Goal: Task Accomplishment & Management: Complete application form

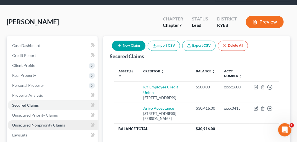
click at [49, 123] on span "Unsecured Nonpriority Claims" at bounding box center [38, 125] width 53 height 5
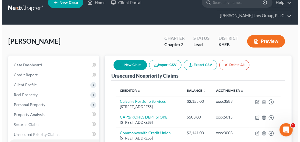
scroll to position [1, 0]
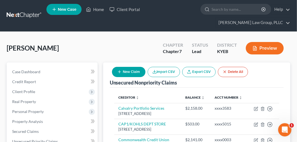
click at [128, 67] on button "New Claim" at bounding box center [128, 72] width 33 height 10
select select "0"
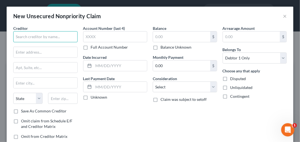
click at [53, 36] on input "text" at bounding box center [45, 36] width 64 height 11
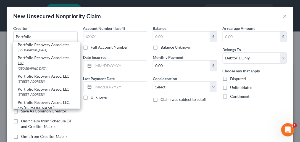
scroll to position [108, 0]
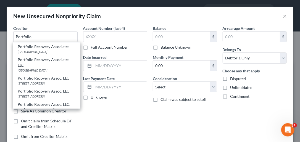
click at [57, 41] on div "120 Corporate Blvd Ste. 100, Norfolk, VA 23502" at bounding box center [47, 38] width 58 height 5
type input "Portfolio Recovery Assoc"
type input "120 Corporate Blvd"
type input "Ste. 100"
type input "Norfolk"
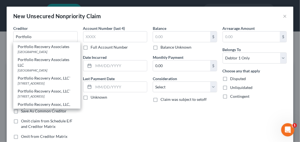
select select "48"
type input "23502"
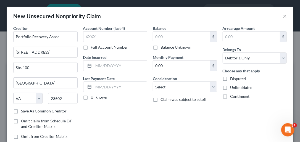
scroll to position [0, 0]
drag, startPoint x: 15, startPoint y: 66, endPoint x: 30, endPoint y: 67, distance: 15.0
click at [30, 67] on input "Ste. 100" at bounding box center [46, 67] width 64 height 10
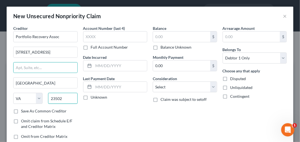
click at [61, 97] on input "23502" at bounding box center [62, 98] width 29 height 11
type input "23513"
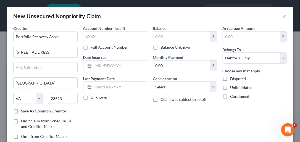
click at [21, 109] on label "Save As Common Creditor" at bounding box center [44, 111] width 46 height 6
click at [23, 109] on input "Save As Common Creditor" at bounding box center [25, 110] width 4 height 4
checkbox input "true"
click at [91, 46] on label "Full Account Number" at bounding box center [109, 47] width 37 height 6
click at [93, 46] on input "Full Account Number" at bounding box center [95, 46] width 4 height 4
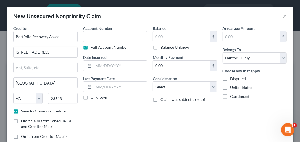
click at [89, 36] on input "text" at bounding box center [115, 36] width 64 height 11
type input "601157 xxxxx"
click at [96, 63] on input "text" at bounding box center [121, 65] width 54 height 10
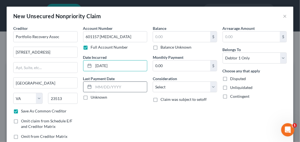
type input "07/26/2022"
click at [100, 87] on input "text" at bounding box center [121, 87] width 54 height 10
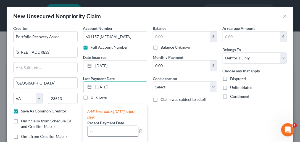
type input "05/23/2025"
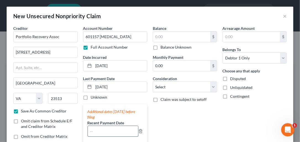
click at [98, 133] on input "text" at bounding box center [113, 131] width 51 height 10
type input "05/23/2025"
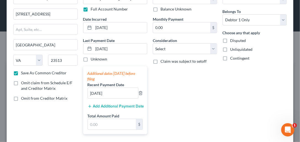
scroll to position [40, 0]
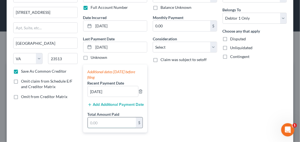
click at [110, 121] on input "text" at bounding box center [112, 122] width 48 height 10
click at [237, 88] on div "Arrearage Amount $ Belongs To * Select Debtor 1 Only Debtor 2 Only Debtor 1 And…" at bounding box center [255, 61] width 70 height 151
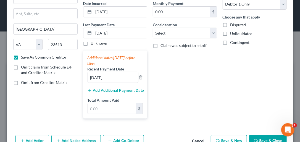
scroll to position [0, 0]
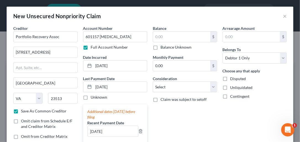
click at [160, 47] on label "Balance Unknown" at bounding box center [175, 47] width 31 height 6
click at [163, 47] on input "Balance Unknown" at bounding box center [165, 46] width 4 height 4
click at [160, 47] on label "Balance Unknown" at bounding box center [175, 47] width 31 height 6
click at [163, 47] on input "Balance Unknown" at bounding box center [165, 46] width 4 height 4
click at [160, 47] on label "Balance Unknown" at bounding box center [175, 47] width 31 height 6
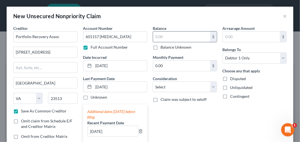
click at [163, 47] on input "Balance Unknown" at bounding box center [165, 46] width 4 height 4
checkbox input "true"
type input "0.00"
click at [160, 46] on label "Balance Unknown" at bounding box center [175, 47] width 31 height 6
click at [163, 46] on input "Balance Unknown" at bounding box center [165, 46] width 4 height 4
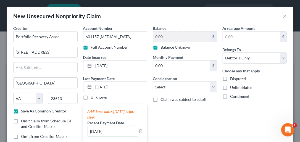
checkbox input "false"
click at [157, 37] on input "0.00" at bounding box center [181, 36] width 57 height 10
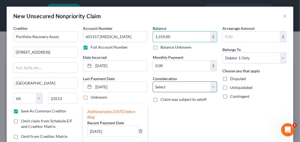
type input "1,559.00"
click at [210, 85] on select "Select Cable / Satellite Services Collection Agency Credit Card Debt Debt Couns…" at bounding box center [185, 86] width 64 height 11
select select "1"
click at [153, 81] on select "Select Cable / Satellite Services Collection Agency Credit Card Debt Debt Couns…" at bounding box center [185, 86] width 64 height 11
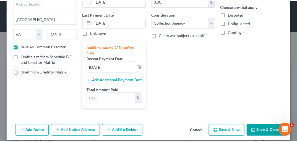
scroll to position [69, 0]
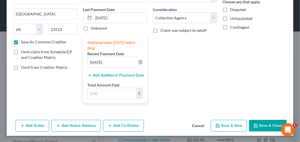
click at [267, 126] on button "Save & Close" at bounding box center [268, 126] width 38 height 12
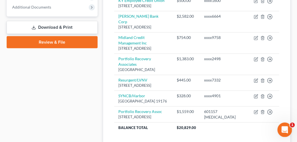
scroll to position [240, 0]
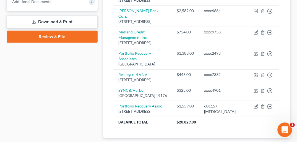
drag, startPoint x: 285, startPoint y: 126, endPoint x: 284, endPoint y: 130, distance: 4.2
click at [285, 129] on div "Open Intercom Messenger" at bounding box center [283, 129] width 18 height 18
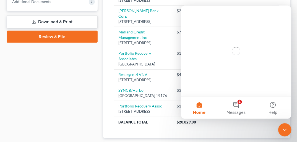
scroll to position [0, 0]
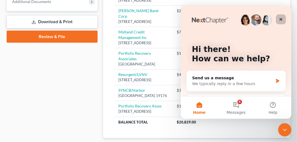
click at [283, 17] on div "Close" at bounding box center [280, 19] width 10 height 10
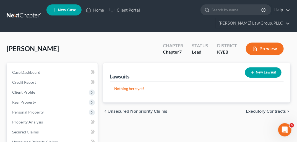
click at [265, 109] on span "Executory Contracts" at bounding box center [265, 111] width 40 height 4
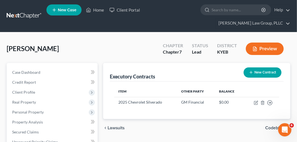
click at [272, 126] on span "Codebtors" at bounding box center [275, 128] width 21 height 4
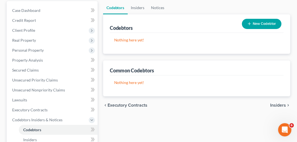
scroll to position [67, 0]
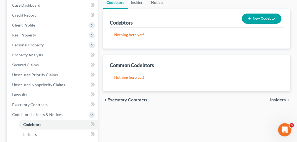
click at [279, 98] on span "Insiders" at bounding box center [278, 100] width 16 height 4
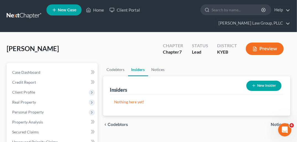
click at [268, 81] on button "New Insider" at bounding box center [263, 86] width 35 height 10
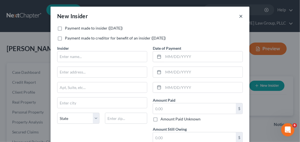
click at [239, 18] on button "×" at bounding box center [241, 16] width 4 height 7
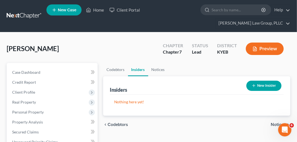
click at [284, 122] on span "Notices" at bounding box center [277, 124] width 15 height 4
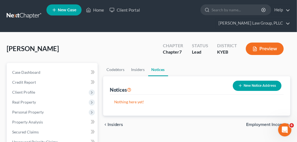
click at [284, 122] on span "Employment Income" at bounding box center [266, 124] width 40 height 4
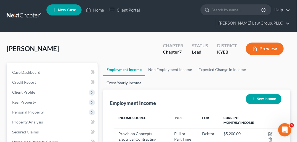
click at [145, 76] on link "Gross Yearly Income" at bounding box center [124, 82] width 42 height 13
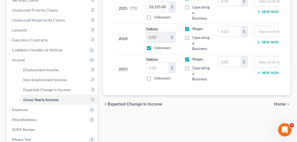
scroll to position [133, 0]
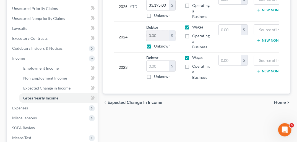
click at [280, 100] on span "Home" at bounding box center [280, 102] width 12 height 4
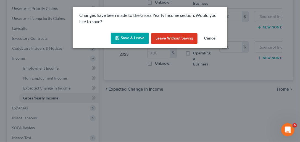
click at [126, 36] on button "Save & Leave" at bounding box center [130, 39] width 38 height 12
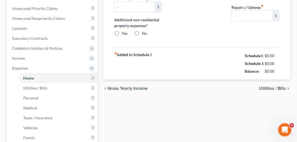
type input "400.00"
type input "0.00"
radio input "true"
type input "0.00"
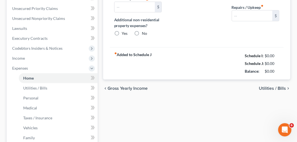
type input "0.00"
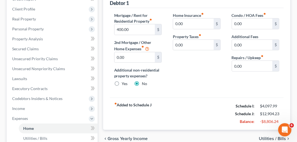
scroll to position [89, 0]
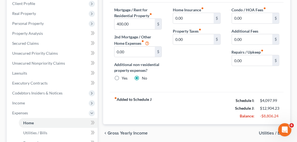
click at [273, 131] on span "Utilities / Bills" at bounding box center [271, 133] width 27 height 4
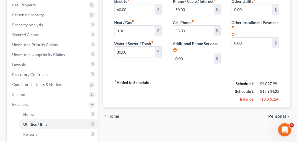
scroll to position [99, 0]
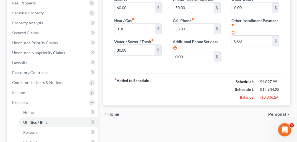
click at [293, 72] on div "Mullins, William Upgraded Chapter Chapter 7 Status Lead District KYEB Preview P…" at bounding box center [148, 98] width 297 height 331
click at [271, 112] on span "Personal" at bounding box center [277, 114] width 18 height 4
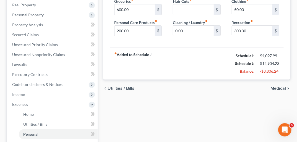
scroll to position [102, 0]
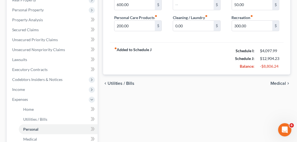
click at [283, 81] on span "Medical" at bounding box center [277, 83] width 15 height 4
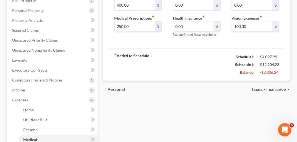
scroll to position [103, 0]
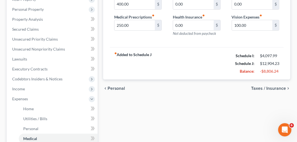
click at [271, 86] on span "Taxes / Insurance" at bounding box center [268, 88] width 35 height 4
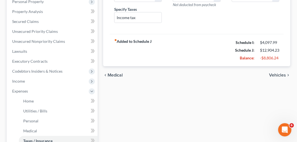
scroll to position [111, 0]
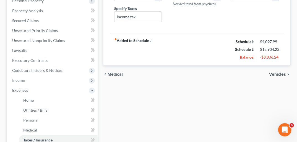
click at [279, 72] on span "Vehicles" at bounding box center [277, 74] width 17 height 4
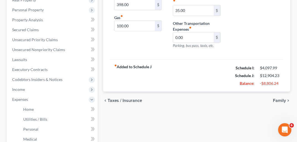
scroll to position [103, 0]
click at [276, 98] on span "Family" at bounding box center [278, 100] width 13 height 4
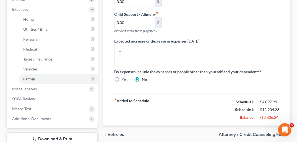
scroll to position [193, 0]
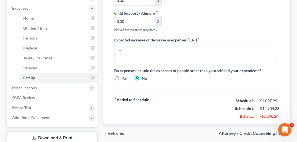
click at [261, 131] on span "Attorney / Credit Counseling Fees" at bounding box center [251, 133] width 67 height 4
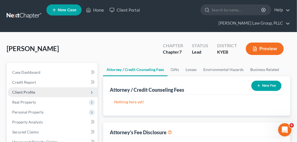
click at [24, 90] on span "Client Profile" at bounding box center [23, 92] width 23 height 5
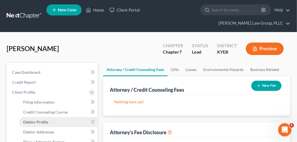
click at [31, 120] on span "Debtor Profile" at bounding box center [35, 122] width 25 height 5
select select "3"
select select "0"
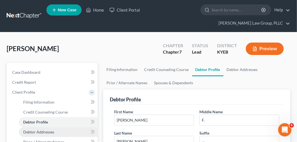
click at [51, 129] on span "Debtor Addresses" at bounding box center [38, 131] width 31 height 5
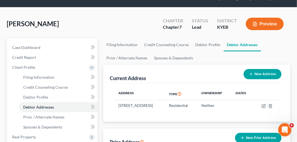
scroll to position [30, 0]
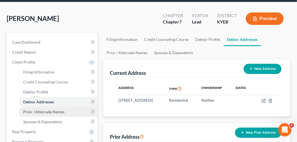
click at [57, 109] on span "Prior / Alternate Names" at bounding box center [43, 111] width 41 height 5
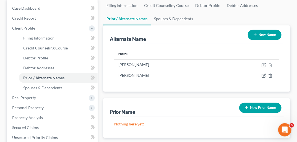
scroll to position [65, 0]
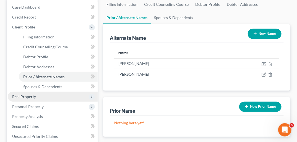
click at [26, 94] on span "Real Property" at bounding box center [24, 96] width 24 height 5
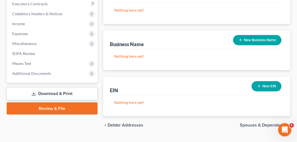
scroll to position [180, 0]
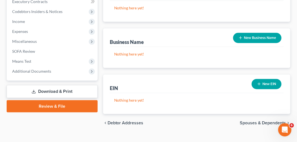
click at [267, 121] on span "Spouses & Dependents" at bounding box center [262, 123] width 46 height 4
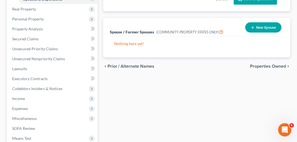
scroll to position [86, 0]
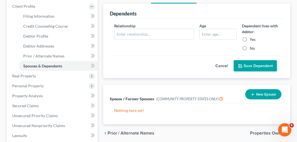
click at [265, 110] on div "Filing Information Credit Counseling Course Debtor Profile Debtor Addresses Pri…" at bounding box center [196, 116] width 192 height 279
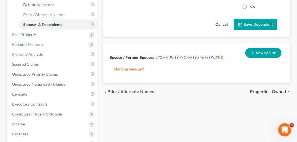
scroll to position [129, 0]
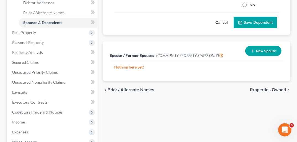
click at [271, 88] on span "Properties Owned" at bounding box center [268, 90] width 36 height 4
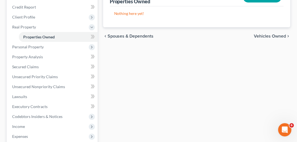
scroll to position [49, 0]
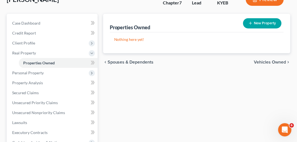
click at [276, 60] on span "Vehicles Owned" at bounding box center [269, 62] width 32 height 4
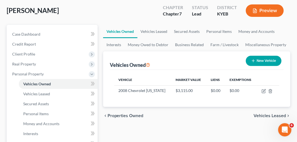
scroll to position [41, 0]
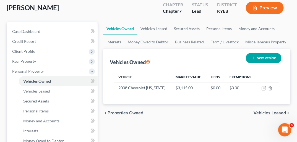
click at [275, 111] on span "Vehicles Leased" at bounding box center [269, 113] width 32 height 4
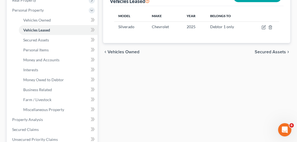
scroll to position [103, 0]
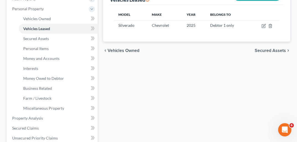
click at [275, 48] on span "Secured Assets" at bounding box center [269, 50] width 31 height 4
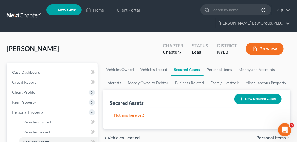
click at [265, 136] on span "Personal Items" at bounding box center [271, 138] width 30 height 4
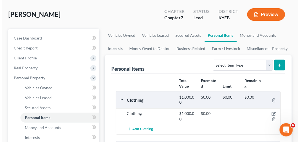
scroll to position [50, 0]
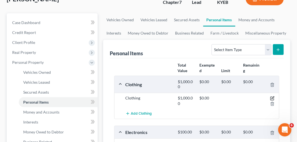
click at [271, 96] on icon "button" at bounding box center [272, 98] width 4 height 4
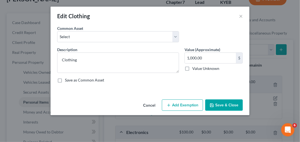
click at [188, 106] on button "Add Exemption" at bounding box center [182, 105] width 41 height 12
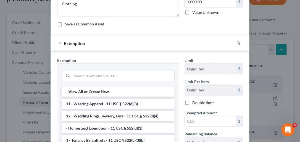
scroll to position [56, 0]
click at [149, 104] on li "11 - Wearing Apparel - 11 USC § 522(d)(3)" at bounding box center [118, 104] width 113 height 10
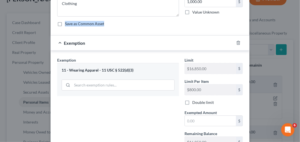
drag, startPoint x: 238, startPoint y: 16, endPoint x: 237, endPoint y: 30, distance: 13.8
click at [237, 30] on div "Description * Clothing Value (Approximate) 1,000.00 $ Value Unknown Balance Und…" at bounding box center [149, 10] width 191 height 41
click at [260, 19] on div "Edit Clothing × An exemption set must first be selected from the Filing Informa…" at bounding box center [150, 71] width 300 height 142
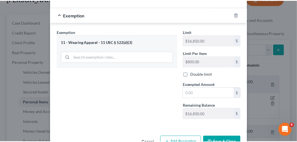
scroll to position [86, 0]
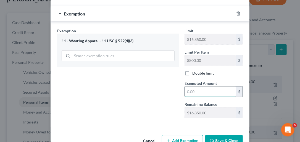
click at [195, 89] on input "text" at bounding box center [210, 91] width 51 height 10
type input "800.00"
click at [225, 137] on button "Save & Close" at bounding box center [224, 141] width 38 height 12
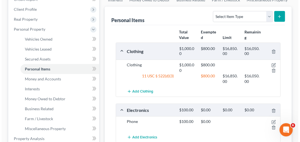
scroll to position [95, 0]
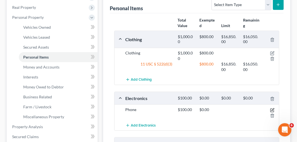
click at [272, 108] on icon "button" at bounding box center [272, 110] width 4 height 4
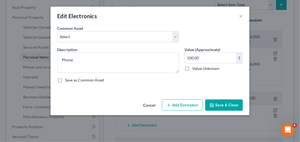
click at [186, 104] on button "Add Exemption" at bounding box center [182, 105] width 41 height 12
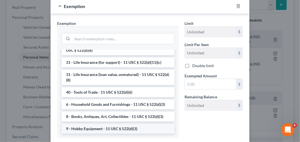
scroll to position [94, 0]
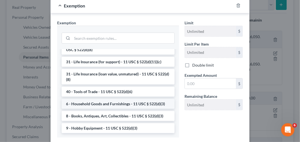
click at [102, 109] on li "6 - Household Goods and Furnishings - 11 USC § 522(d)(3)" at bounding box center [118, 104] width 113 height 10
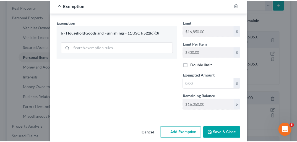
scroll to position [95, 0]
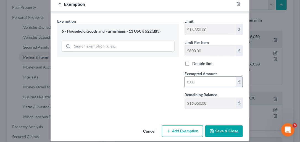
click at [192, 81] on input "text" at bounding box center [210, 82] width 51 height 10
type input "100.00"
click at [213, 130] on icon "button" at bounding box center [212, 131] width 4 height 4
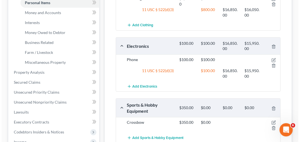
scroll to position [150, 0]
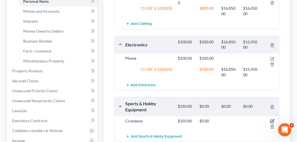
click at [274, 119] on icon "button" at bounding box center [272, 121] width 4 height 4
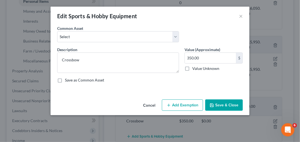
click at [175, 107] on button "Add Exemption" at bounding box center [182, 105] width 41 height 12
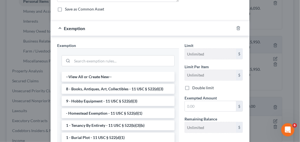
scroll to position [74, 0]
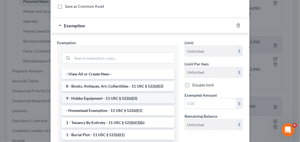
click at [102, 98] on li "9 - Hobby Equipment - 11 USC § 522(d)(3)" at bounding box center [118, 98] width 113 height 10
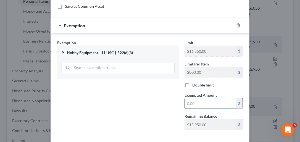
click at [187, 103] on input "text" at bounding box center [210, 103] width 51 height 10
type input "350.00"
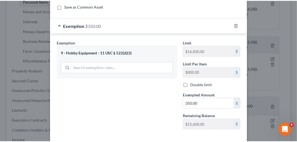
scroll to position [100, 0]
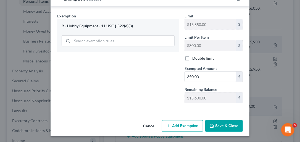
click at [222, 125] on button "Save & Close" at bounding box center [224, 126] width 38 height 12
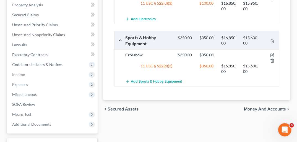
scroll to position [220, 0]
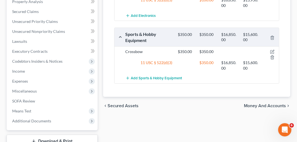
click at [277, 104] on span "Money and Accounts" at bounding box center [265, 106] width 42 height 4
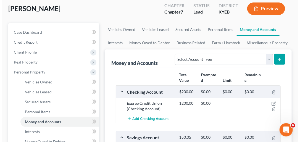
scroll to position [47, 0]
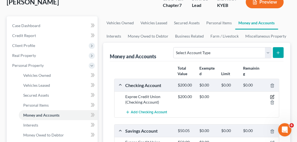
click at [272, 95] on icon "button" at bounding box center [272, 97] width 4 height 4
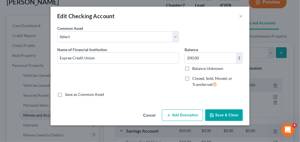
click at [184, 115] on button "Add Exemption" at bounding box center [182, 115] width 41 height 12
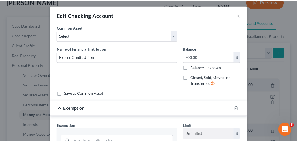
scroll to position [0, 0]
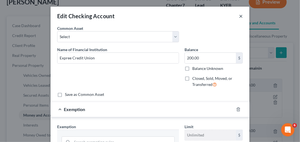
click at [239, 17] on button "×" at bounding box center [241, 16] width 4 height 7
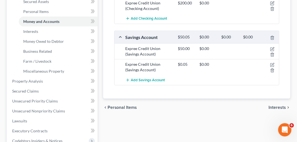
scroll to position [144, 0]
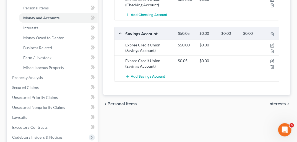
click at [279, 102] on span "Interests" at bounding box center [276, 104] width 17 height 4
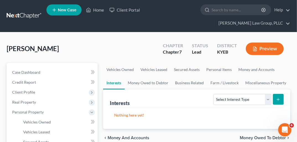
click at [264, 136] on span "Money Owed to Debtor" at bounding box center [262, 138] width 46 height 4
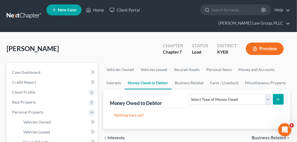
click at [264, 136] on span "Business Related" at bounding box center [268, 138] width 34 height 4
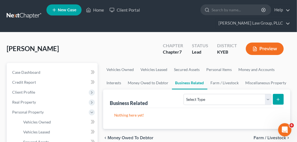
click at [264, 136] on span "Farm / Livestock" at bounding box center [269, 138] width 32 height 4
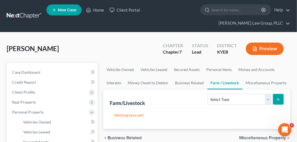
click at [264, 136] on span "Miscellaneous Property" at bounding box center [262, 138] width 47 height 4
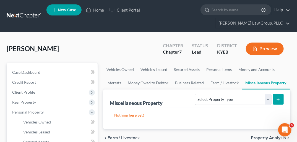
click at [264, 136] on span "Property Analysis" at bounding box center [267, 138] width 35 height 4
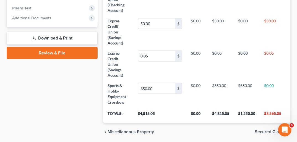
scroll to position [234, 0]
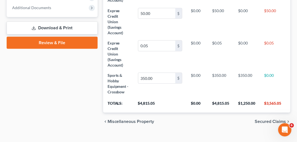
click at [263, 119] on span "Secured Claims" at bounding box center [269, 121] width 31 height 4
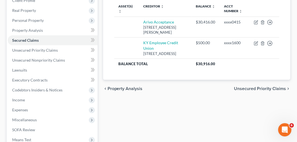
scroll to position [93, 0]
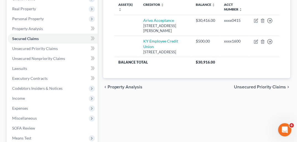
click at [264, 85] on span "Unsecured Priority Claims" at bounding box center [260, 87] width 52 height 4
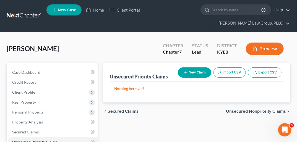
click at [261, 109] on span "Unsecured Nonpriority Claims" at bounding box center [256, 111] width 60 height 4
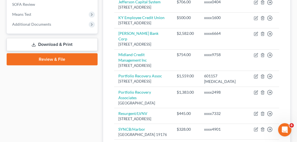
scroll to position [246, 0]
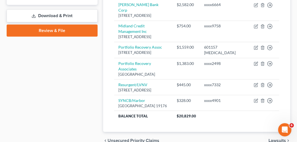
click at [272, 139] on span "Lawsuits" at bounding box center [276, 141] width 17 height 4
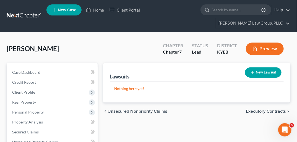
click at [278, 109] on span "Executory Contracts" at bounding box center [265, 111] width 40 height 4
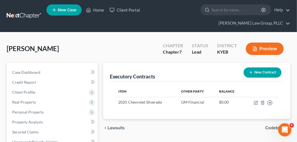
click at [279, 126] on span "Codebtors" at bounding box center [275, 128] width 21 height 4
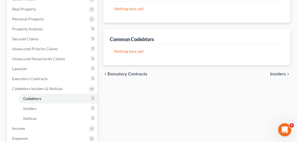
scroll to position [95, 0]
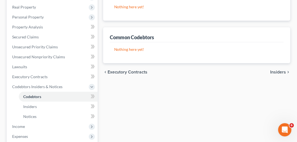
click at [279, 70] on span "Insiders" at bounding box center [278, 72] width 16 height 4
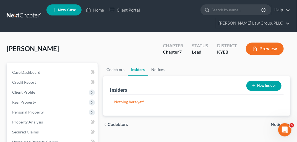
click at [278, 122] on span "Notices" at bounding box center [277, 124] width 15 height 4
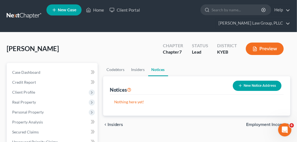
click at [278, 122] on span "Employment Income" at bounding box center [266, 124] width 40 height 4
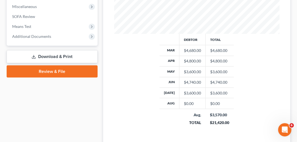
scroll to position [264, 0]
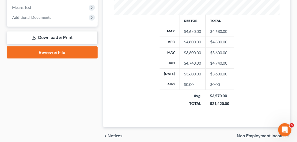
drag, startPoint x: 297, startPoint y: 25, endPoint x: 2, endPoint y: 2, distance: 296.0
click at [258, 134] on span "Non Employment Income" at bounding box center [260, 136] width 49 height 4
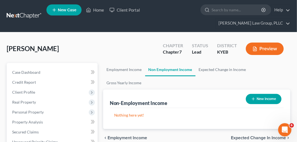
click at [261, 136] on span "Expected Change in Income" at bounding box center [258, 138] width 55 height 4
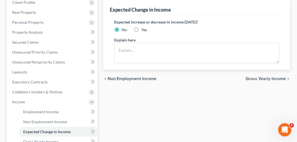
scroll to position [91, 0]
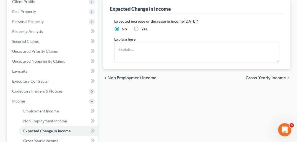
click at [270, 76] on span "Gross Yearly Income" at bounding box center [265, 78] width 40 height 4
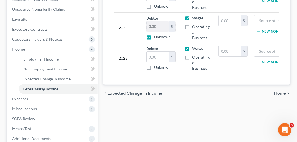
click at [281, 91] on span "Home" at bounding box center [280, 93] width 12 height 4
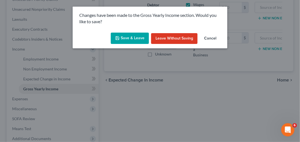
click at [139, 36] on button "Save & Leave" at bounding box center [130, 39] width 38 height 12
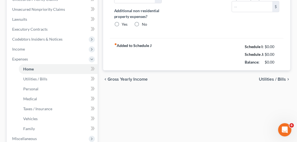
type input "400.00"
type input "0.00"
radio input "true"
type input "0.00"
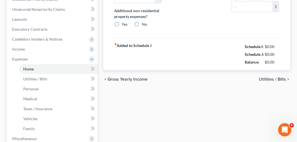
type input "0.00"
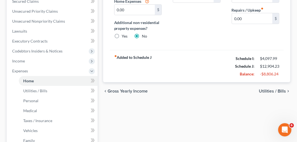
click at [273, 89] on span "Utilities / Bills" at bounding box center [271, 91] width 27 height 4
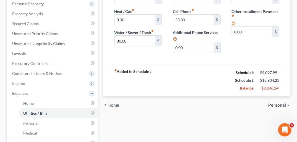
click at [274, 103] on span "Personal" at bounding box center [277, 105] width 18 height 4
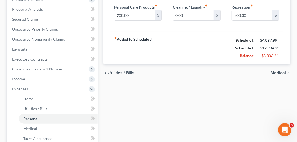
scroll to position [115, 0]
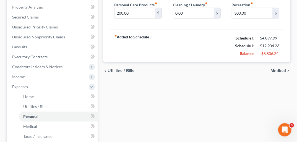
click at [278, 68] on span "Medical" at bounding box center [277, 70] width 15 height 4
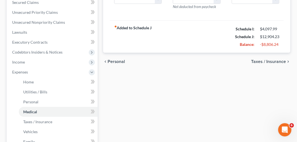
scroll to position [137, 0]
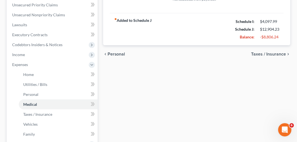
click at [274, 52] on span "Taxes / Insurance" at bounding box center [268, 54] width 35 height 4
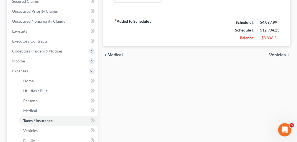
click at [279, 53] on span "Vehicles" at bounding box center [277, 55] width 17 height 4
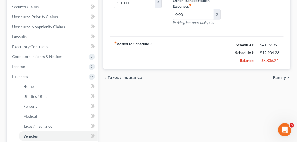
click at [279, 75] on span "Family" at bounding box center [278, 77] width 13 height 4
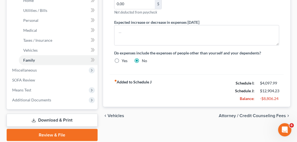
click at [268, 113] on span "Attorney / Credit Counseling Fees" at bounding box center [251, 115] width 67 height 4
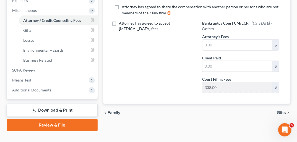
click at [284, 110] on span "Gifts" at bounding box center [280, 112] width 9 height 4
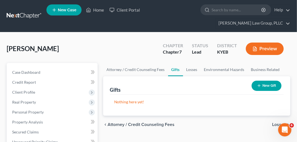
click at [277, 122] on span "Losses" at bounding box center [279, 124] width 14 height 4
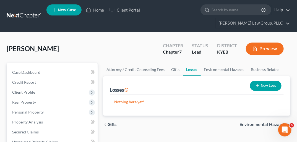
click at [278, 122] on span "Environmental Hazards" at bounding box center [262, 124] width 46 height 4
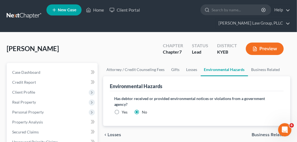
click at [268, 133] on span "Business Related" at bounding box center [268, 135] width 34 height 4
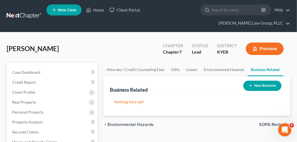
click at [269, 122] on span "SOFA Review" at bounding box center [272, 124] width 27 height 4
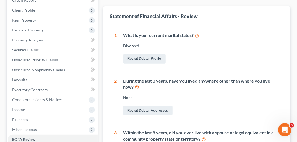
scroll to position [44, 0]
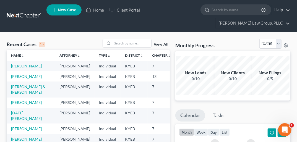
click at [20, 63] on link "[PERSON_NAME]" at bounding box center [26, 65] width 31 height 5
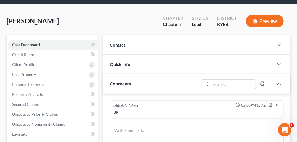
scroll to position [32, 0]
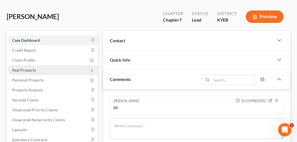
click at [46, 65] on span "Real Property" at bounding box center [53, 70] width 90 height 10
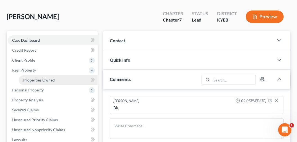
click at [46, 78] on span "Properties Owned" at bounding box center [38, 80] width 31 height 5
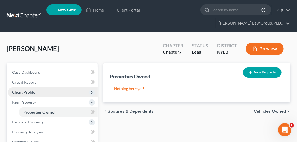
click at [31, 90] on span "Client Profile" at bounding box center [23, 92] width 23 height 5
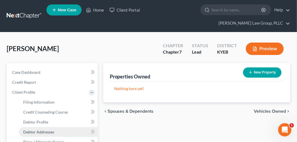
click at [48, 129] on span "Debtor Addresses" at bounding box center [38, 131] width 31 height 5
